Goal: Information Seeking & Learning: Learn about a topic

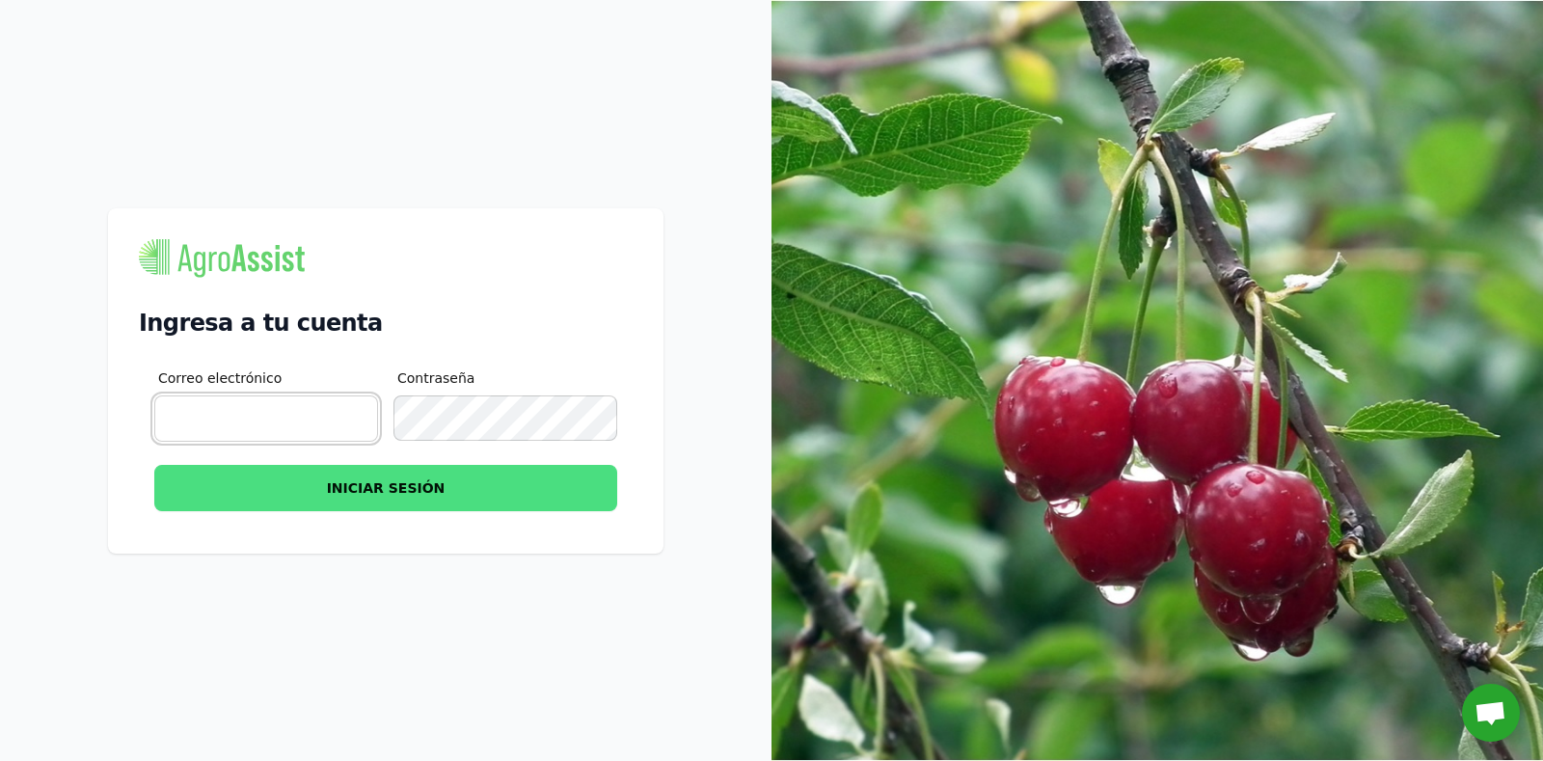
type input "[EMAIL_ADDRESS][DOMAIN_NAME]"
click at [374, 497] on button "INICIAR SESIÓN" at bounding box center [385, 488] width 463 height 46
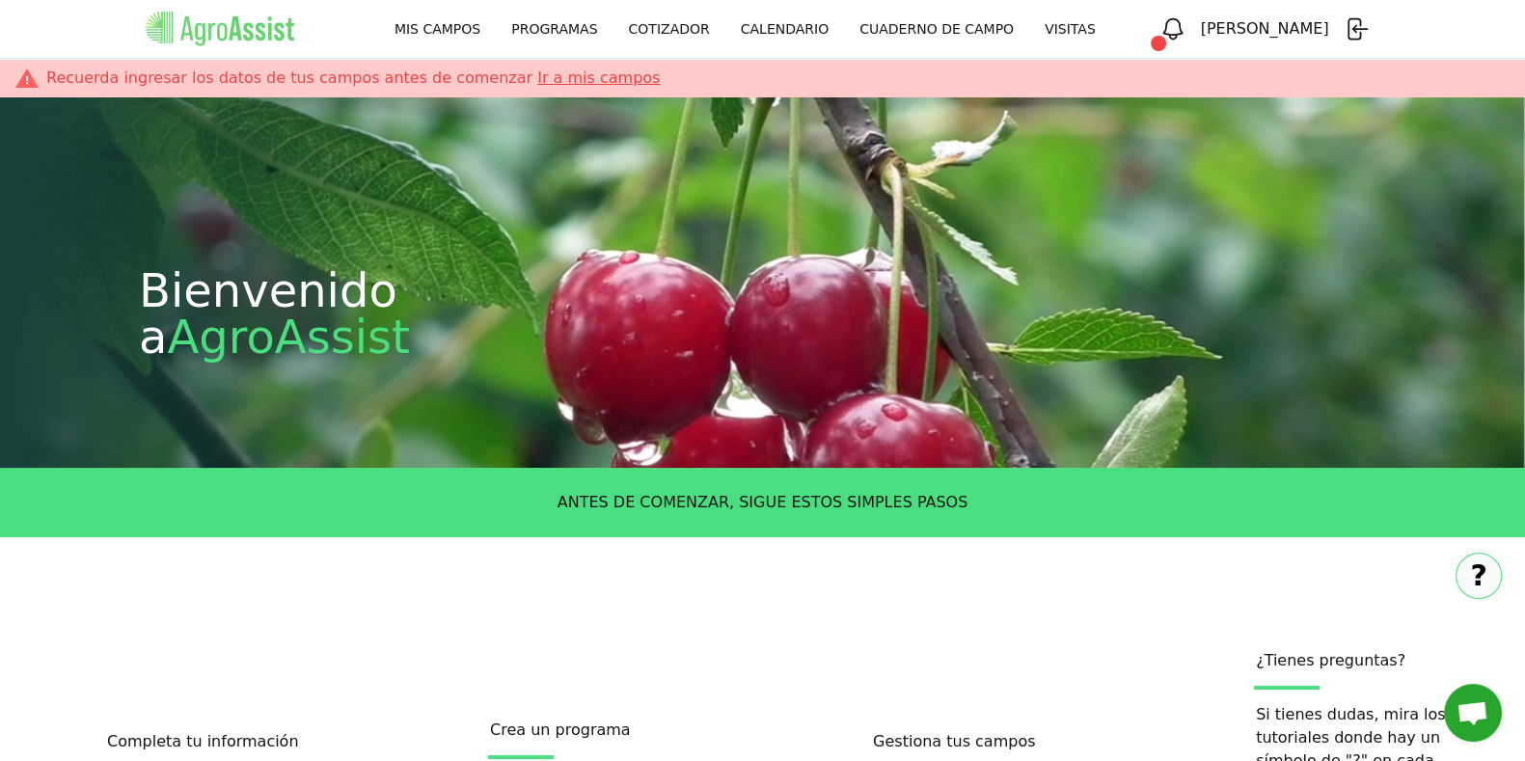
click at [1029, 25] on link "CUADERNO DE CAMPO" at bounding box center [936, 29] width 185 height 35
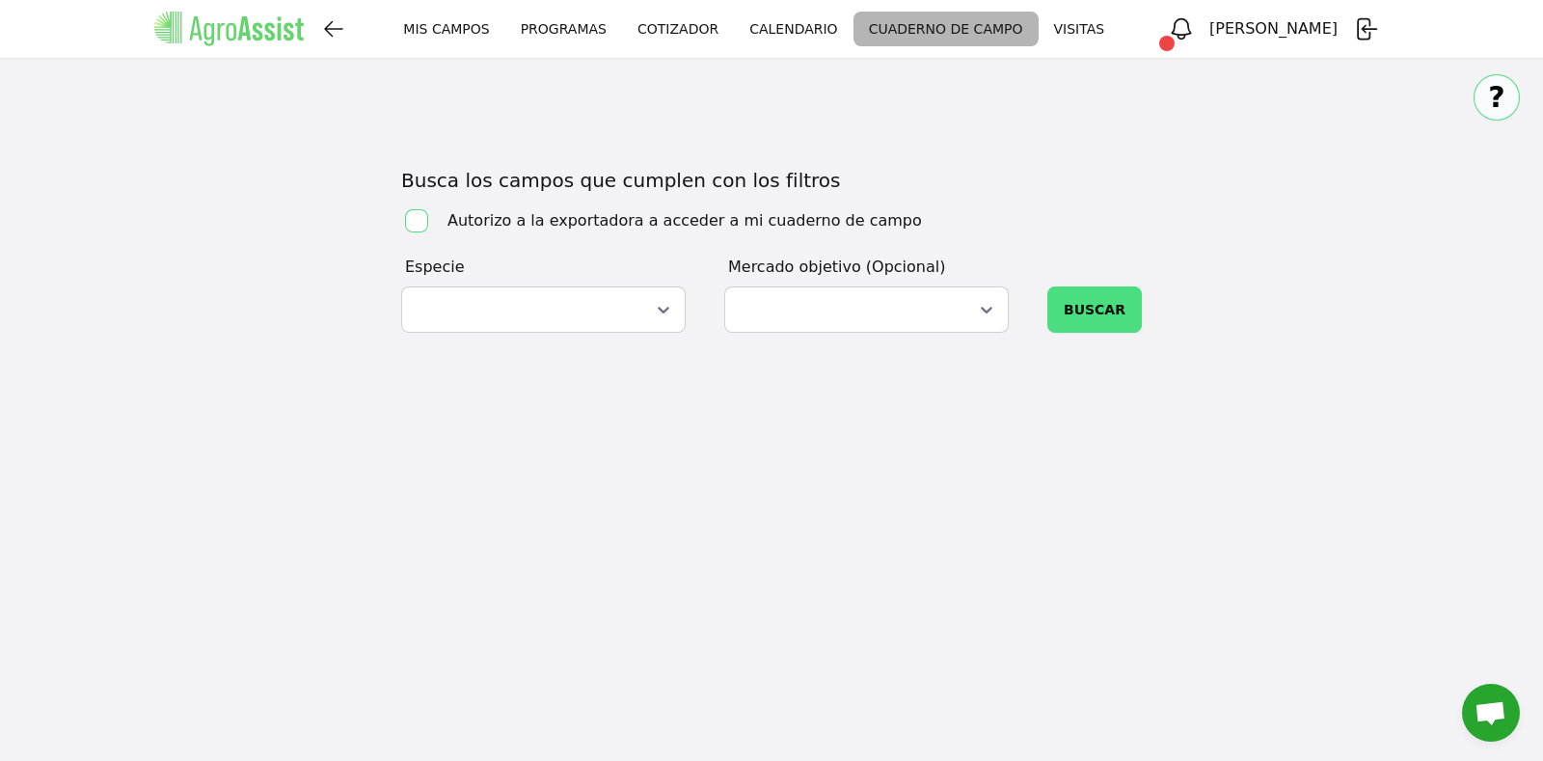
click at [622, 29] on link "PROGRAMAS" at bounding box center [563, 29] width 117 height 35
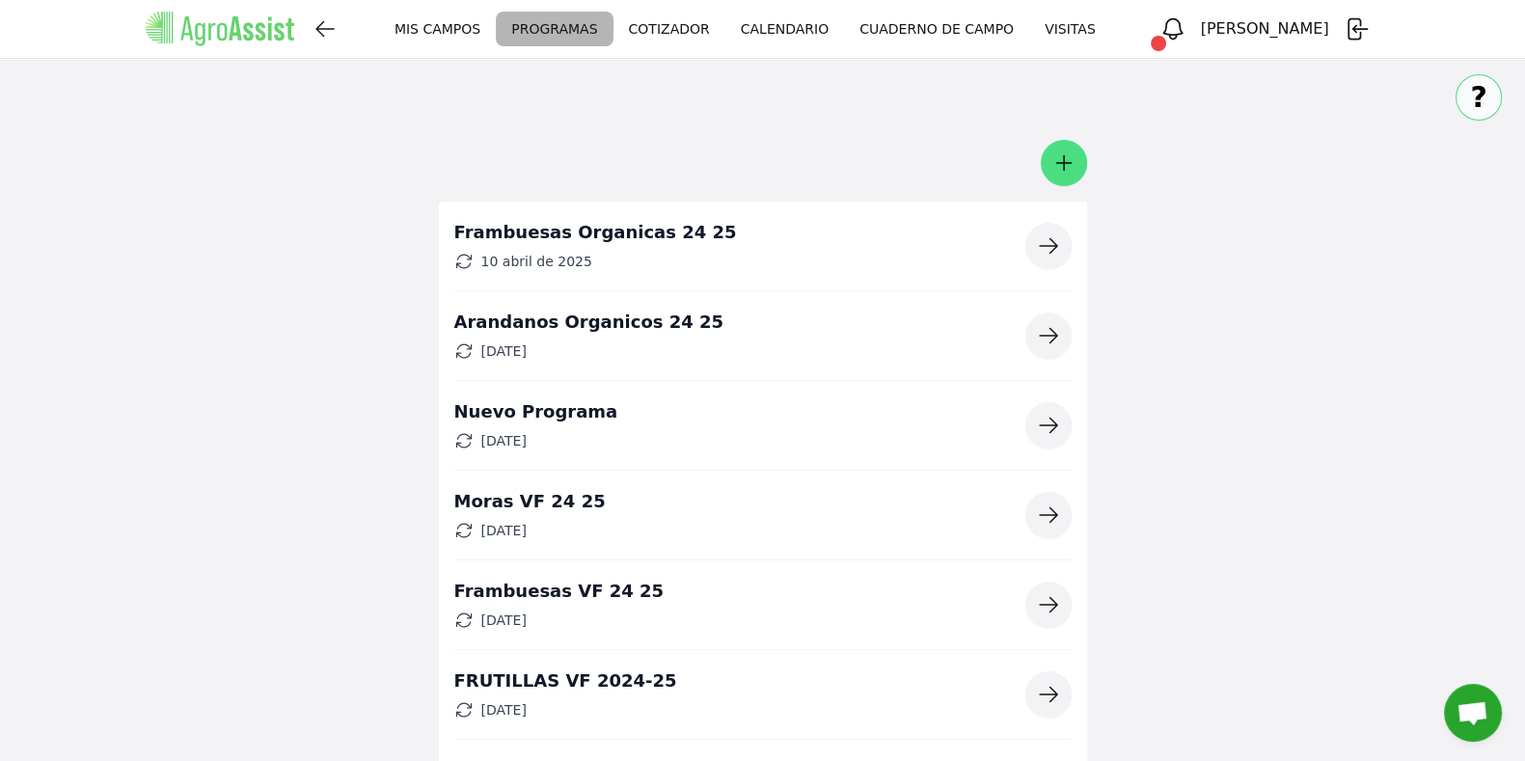
click at [1056, 258] on icon "button" at bounding box center [1048, 245] width 23 height 23
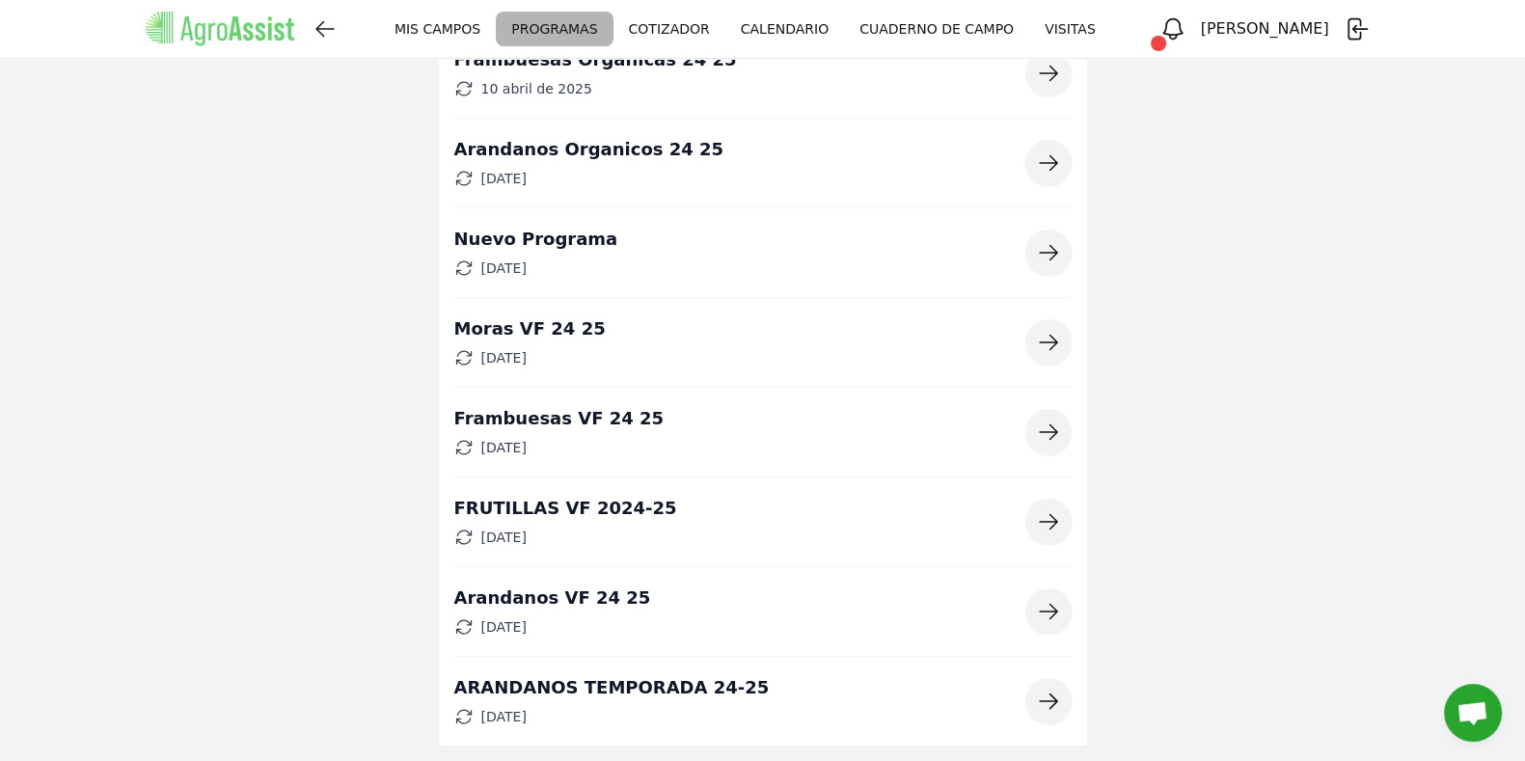
scroll to position [216, 0]
click at [1062, 619] on button "button" at bounding box center [1048, 611] width 46 height 46
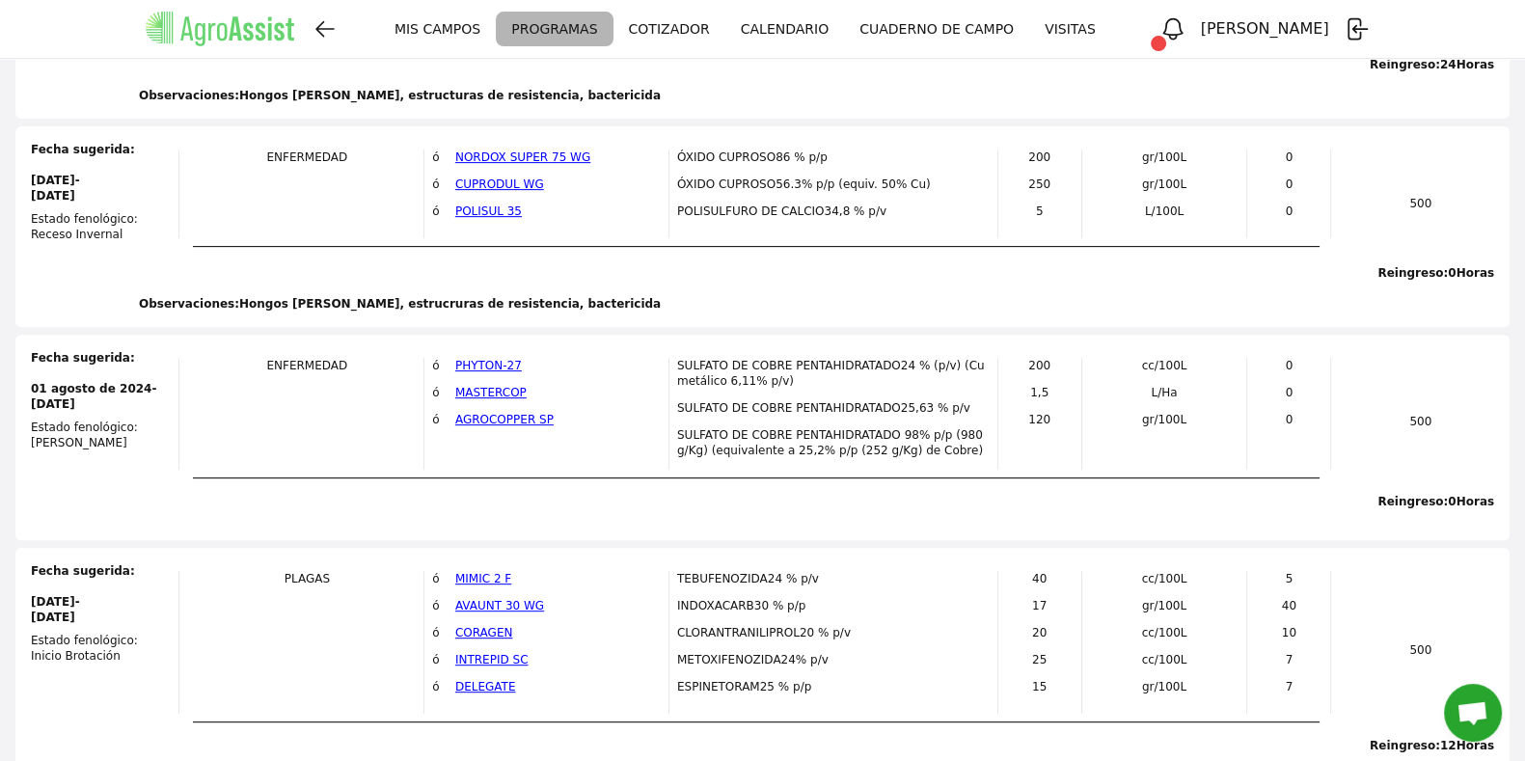
scroll to position [985, 0]
click at [512, 370] on link "PHYTON-27" at bounding box center [488, 364] width 67 height 14
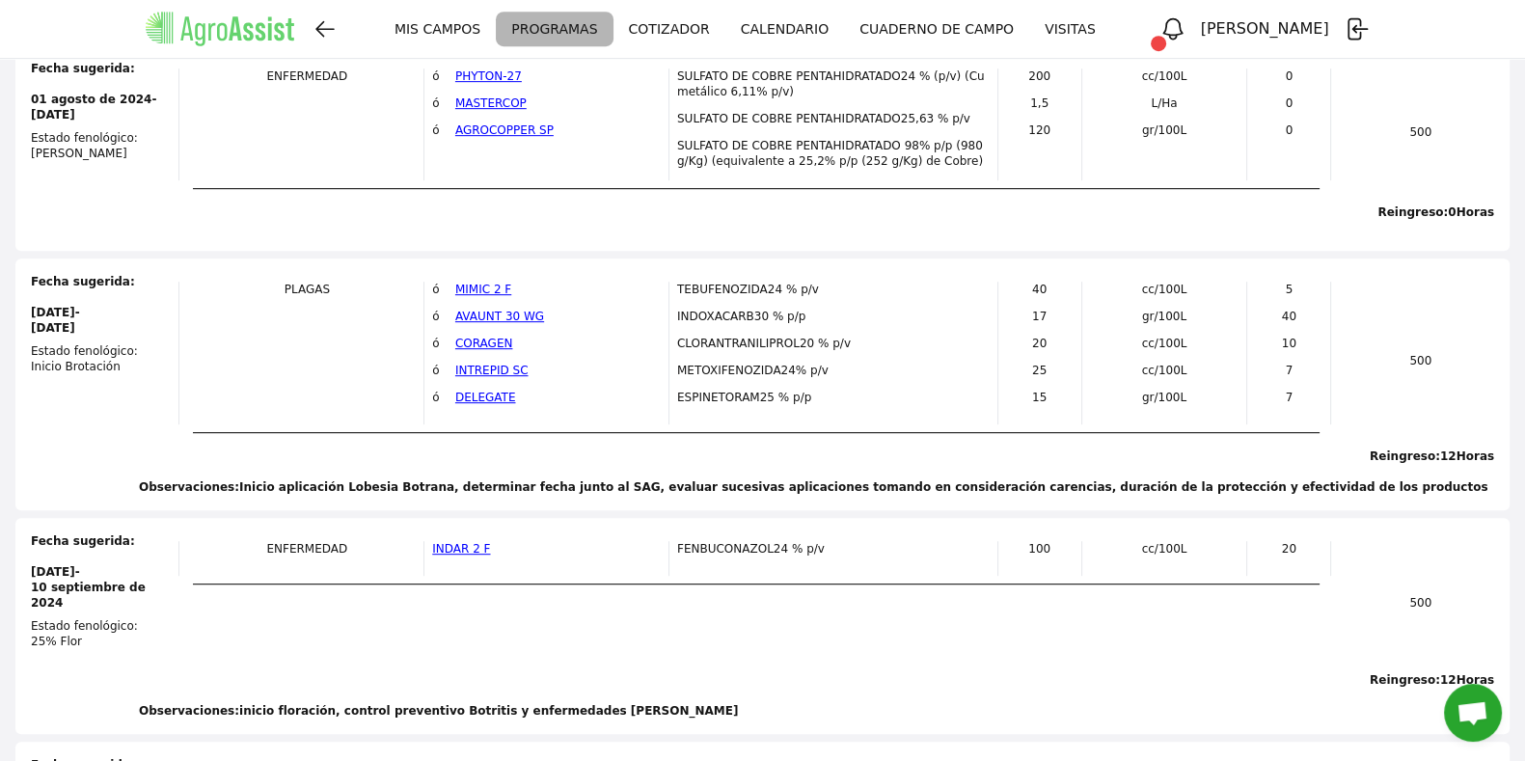
scroll to position [1273, 0]
click at [742, 413] on div "ESPINETORAM25 % p/p" at bounding box center [833, 402] width 312 height 27
click at [749, 303] on div "TEBUFENOZIDA24 % p/v" at bounding box center [833, 294] width 312 height 27
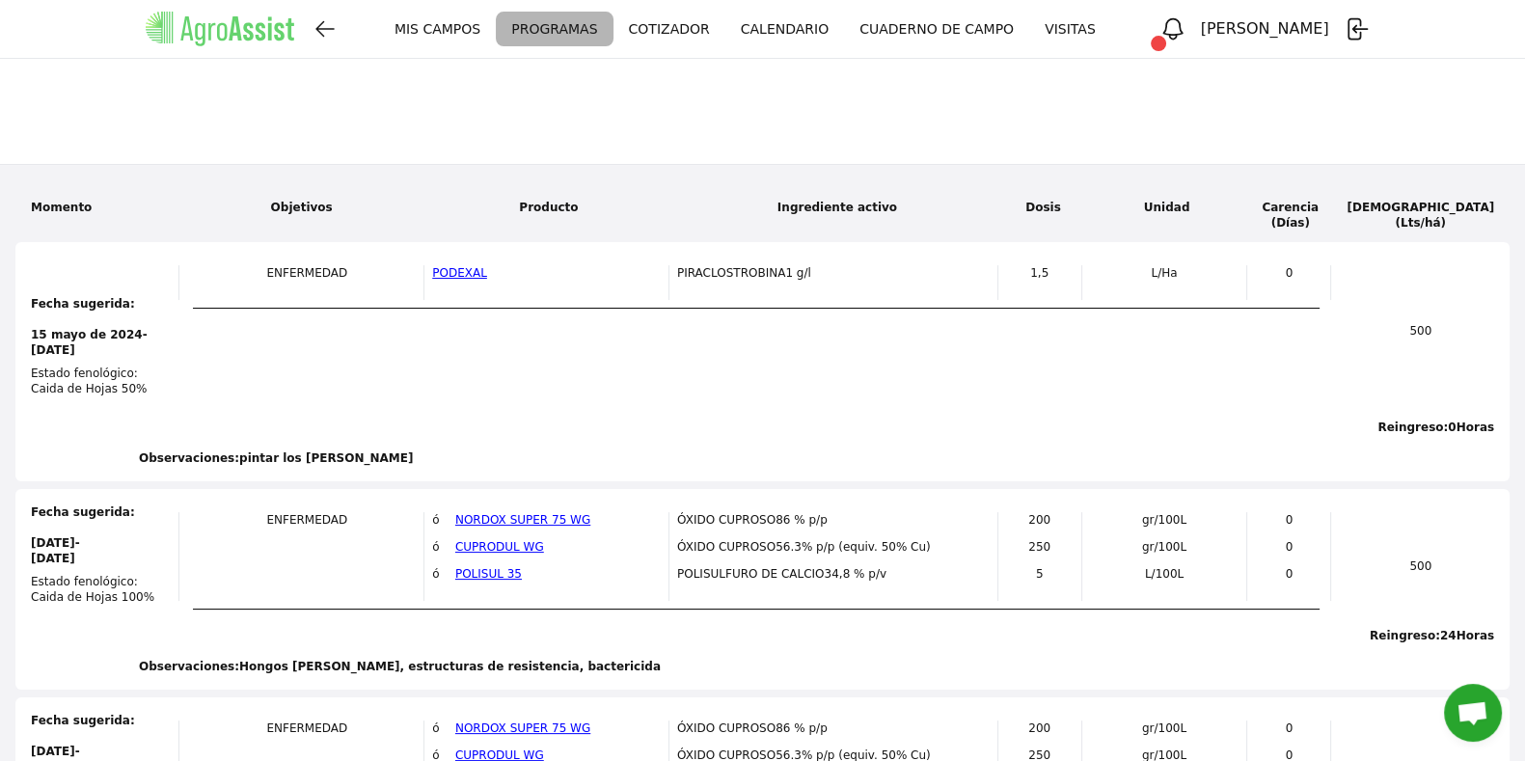
scroll to position [414, 0]
